Goal: Task Accomplishment & Management: Manage account settings

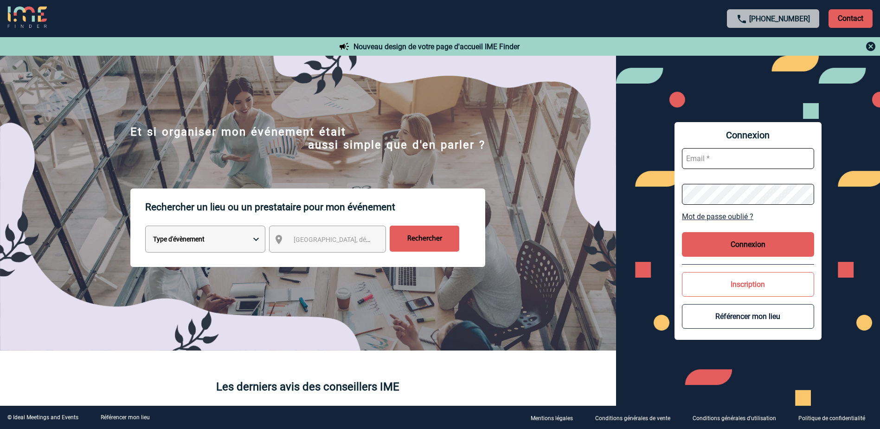
click at [716, 158] on input "text" at bounding box center [748, 158] width 132 height 21
type input "[PERSON_NAME][EMAIL_ADDRESS][DOMAIN_NAME]"
click at [738, 246] on button "Connexion" at bounding box center [748, 244] width 132 height 25
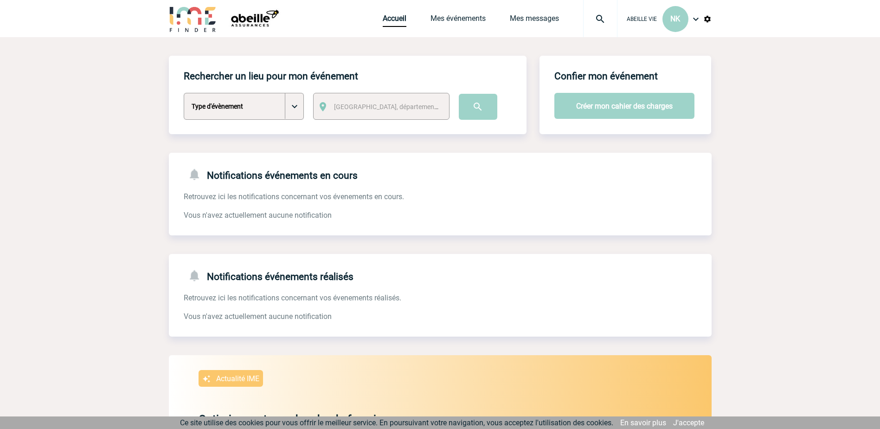
click at [694, 20] on img at bounding box center [695, 18] width 11 height 11
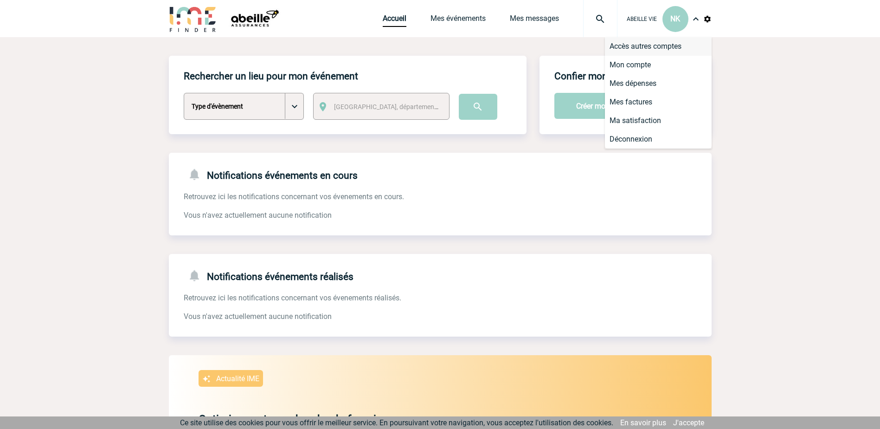
click at [671, 47] on li "Accès autres comptes" at bounding box center [658, 46] width 107 height 19
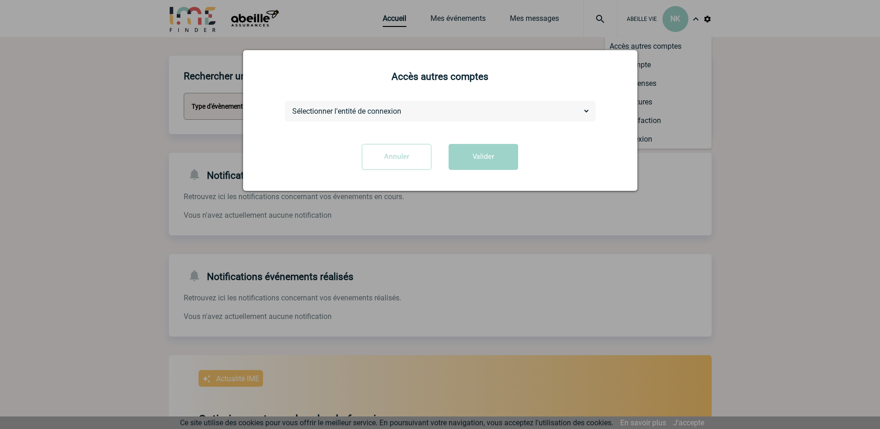
click at [587, 112] on select "Sélectionner l'entité de connexion ABEILLE ASSURANCES HOLDING ABEILLE IARD & SA…" at bounding box center [440, 111] width 300 height 10
select select "105390"
click at [290, 107] on select "Sélectionner l'entité de connexion ABEILLE ASSURANCES HOLDING ABEILLE IARD & SA…" at bounding box center [440, 111] width 300 height 10
click at [484, 155] on button "Valider" at bounding box center [484, 157] width 70 height 26
